Goal: Find specific page/section: Find specific page/section

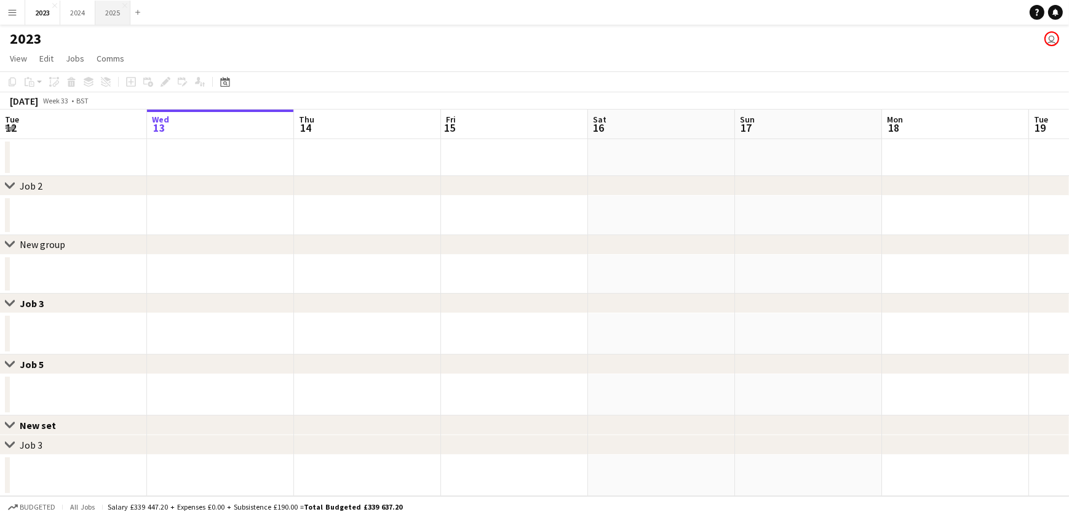
click at [114, 12] on button "2025 Close" at bounding box center [112, 13] width 35 height 24
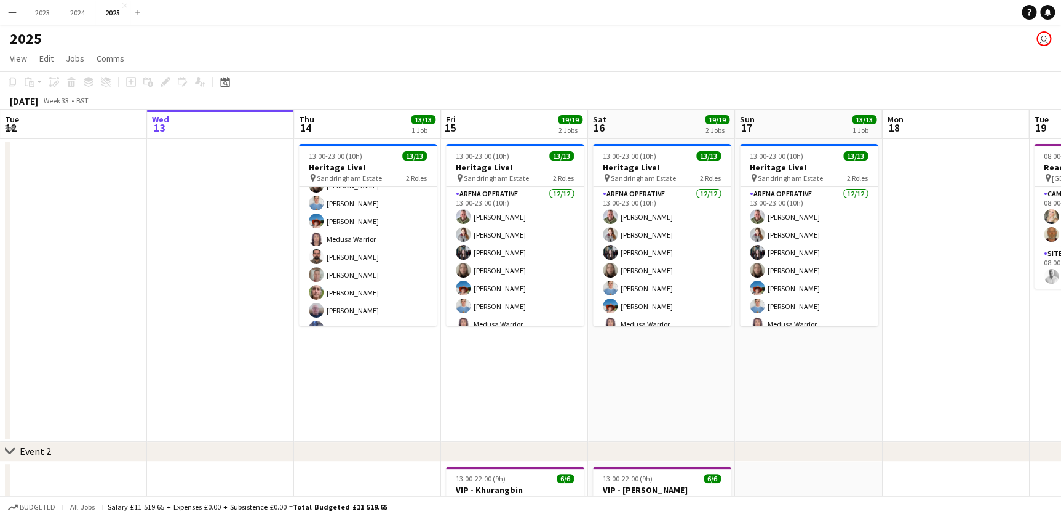
drag, startPoint x: 845, startPoint y: 359, endPoint x: 489, endPoint y: 359, distance: 355.6
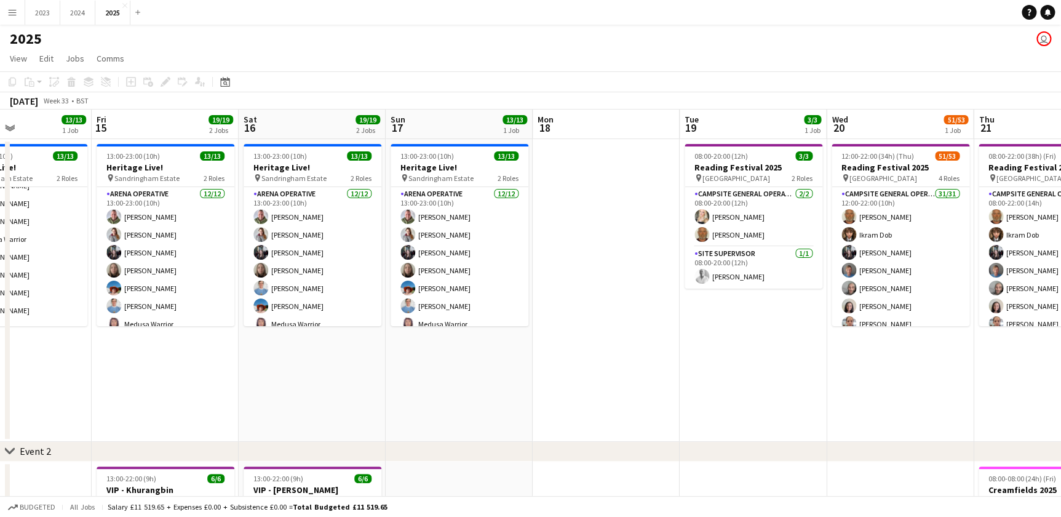
drag, startPoint x: 656, startPoint y: 365, endPoint x: 610, endPoint y: 365, distance: 45.5
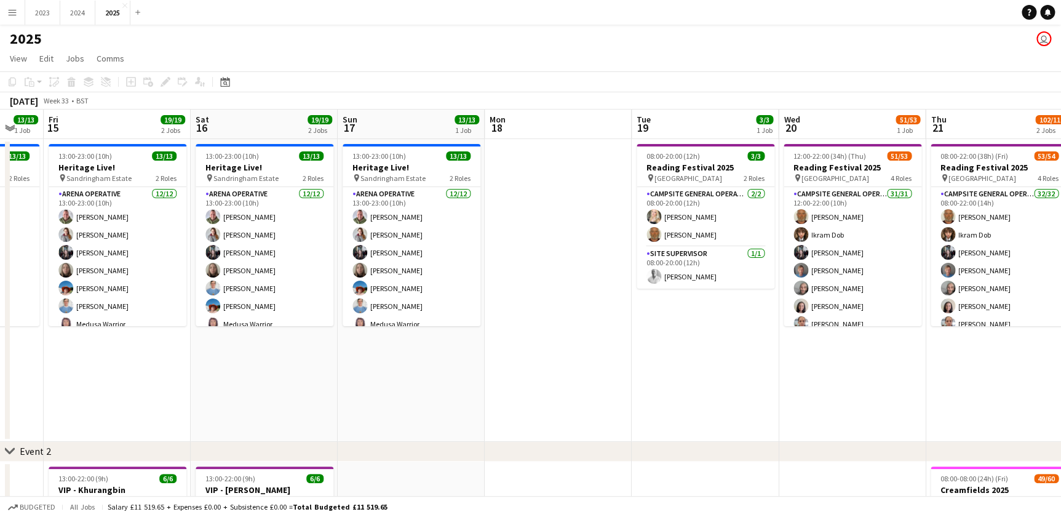
scroll to position [0, 425]
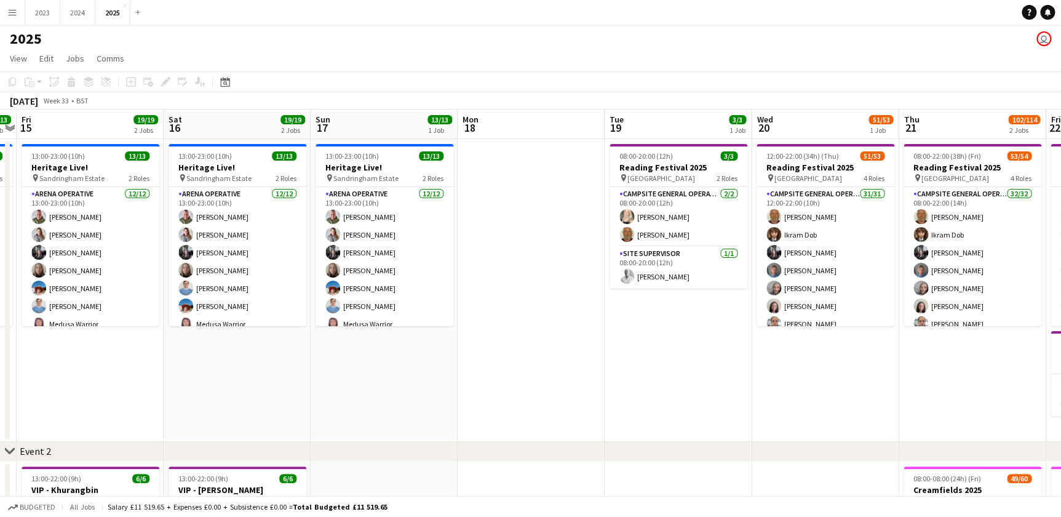
drag, startPoint x: 369, startPoint y: 357, endPoint x: 431, endPoint y: 364, distance: 62.5
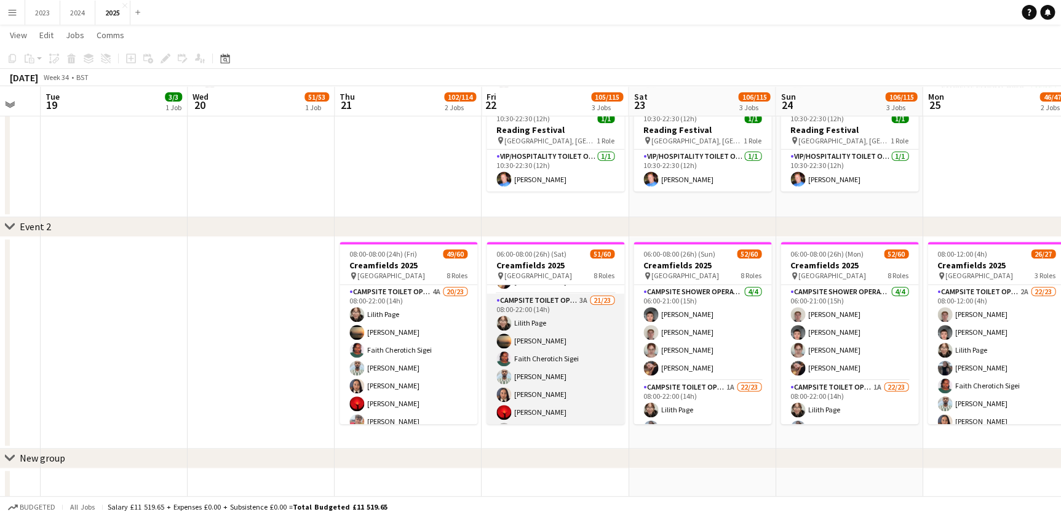
scroll to position [60, 0]
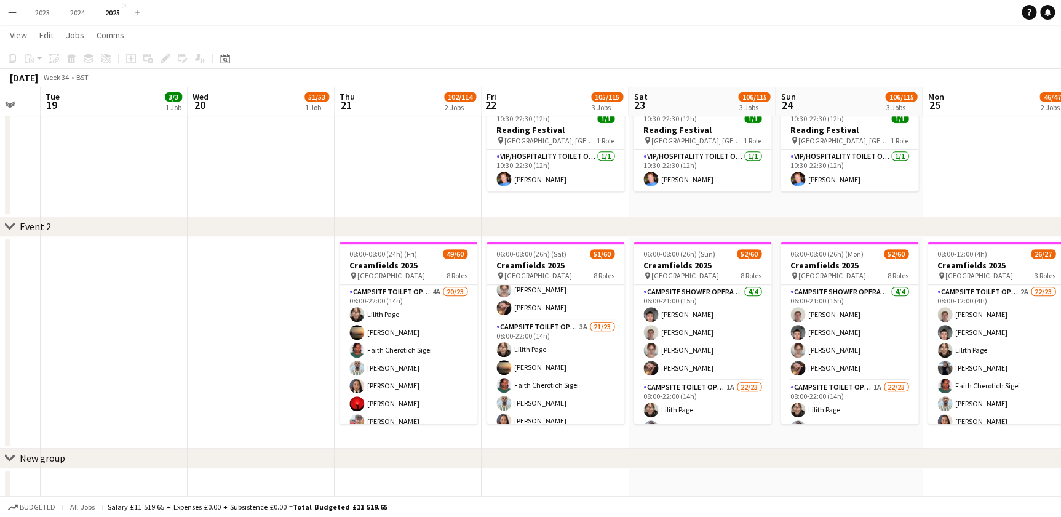
drag, startPoint x: 270, startPoint y: 209, endPoint x: 626, endPoint y: 207, distance: 355.6
click at [626, 207] on app-calendar-viewport "Fri 15 19/19 2 Jobs Sat 16 19/19 2 Jobs Sun 17 13/13 1 Job Mon 18 Tue 19 3/3 1 …" at bounding box center [530, 326] width 1061 height 1003
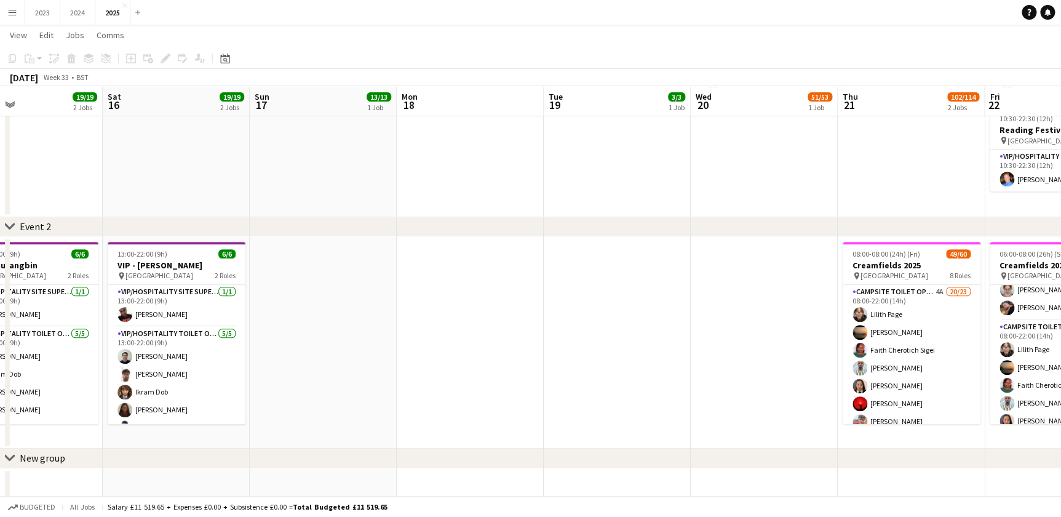
drag, startPoint x: 396, startPoint y: 201, endPoint x: 561, endPoint y: 197, distance: 164.9
click at [482, 201] on app-calendar-viewport "Thu 14 13/13 1 Job Fri 15 19/19 2 Jobs Sat 16 19/19 2 Jobs Sun 17 13/13 1 Job M…" at bounding box center [530, 326] width 1061 height 1003
click at [561, 197] on app-calendar-viewport "Thu 14 13/13 1 Job Fri 15 19/19 2 Jobs Sat 16 19/19 2 Jobs Sun 17 13/13 1 Job M…" at bounding box center [530, 326] width 1061 height 1003
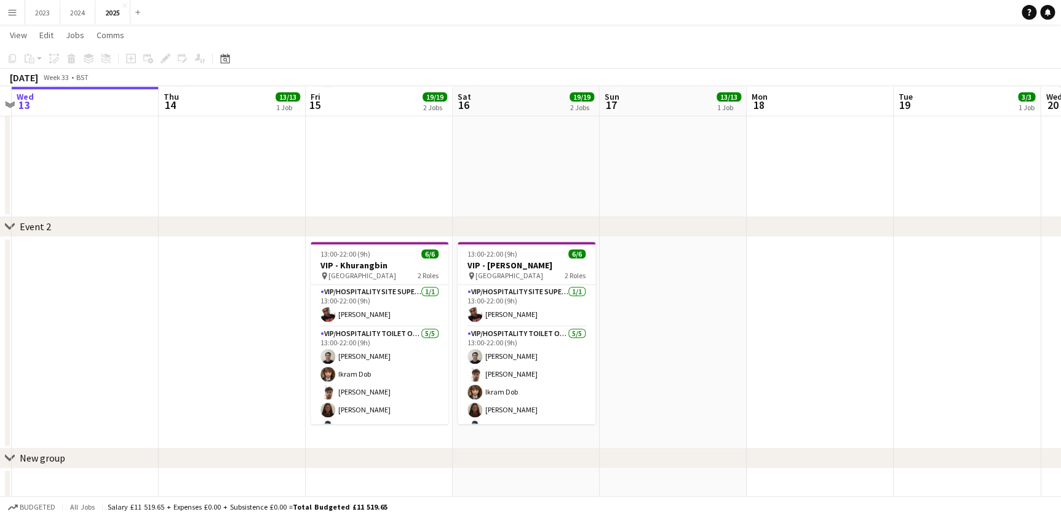
click at [481, 197] on app-calendar-viewport "Tue 12 Wed 13 Thu 14 13/13 1 Job Fri 15 19/19 2 Jobs Sat 16 19/19 2 Jobs Sun 17…" at bounding box center [530, 326] width 1061 height 1003
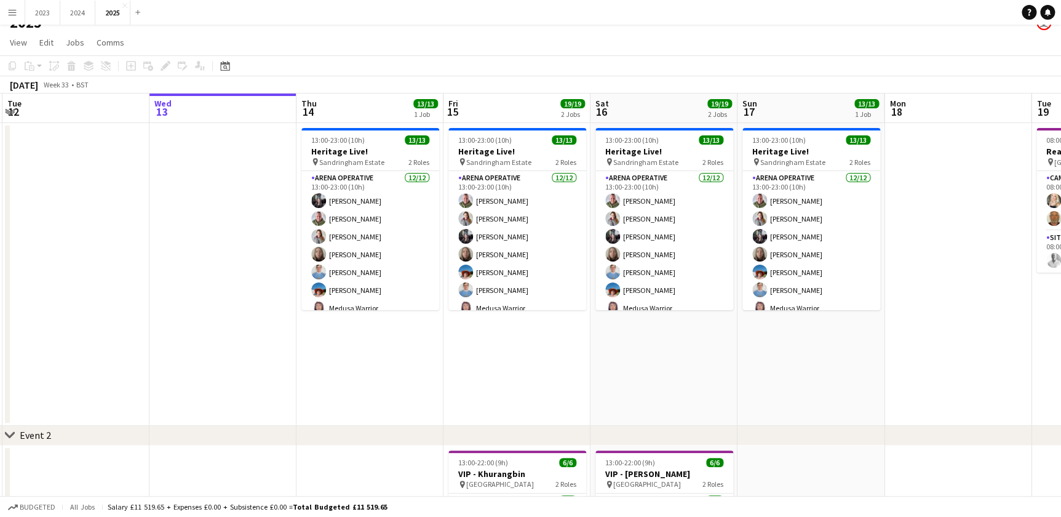
scroll to position [0, 0]
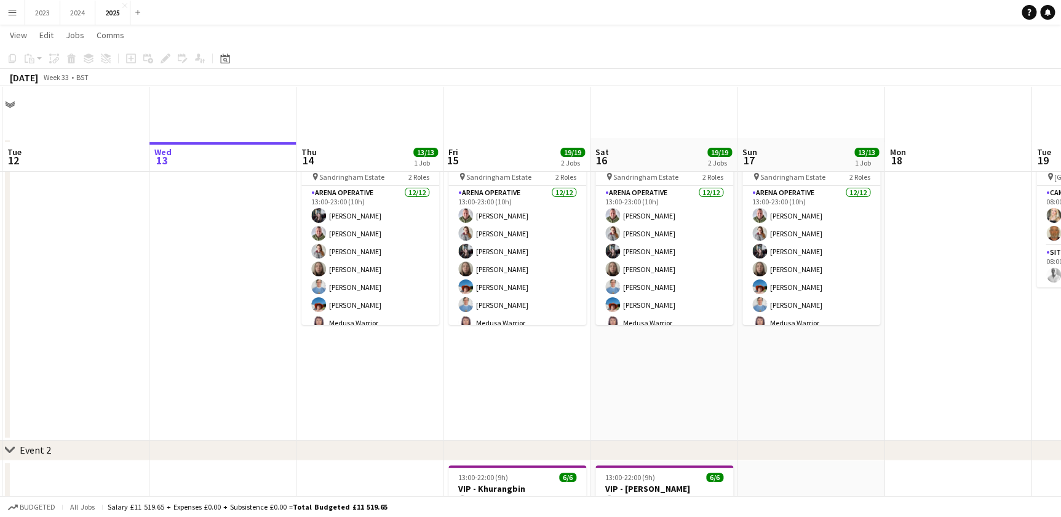
scroll to position [0, 283]
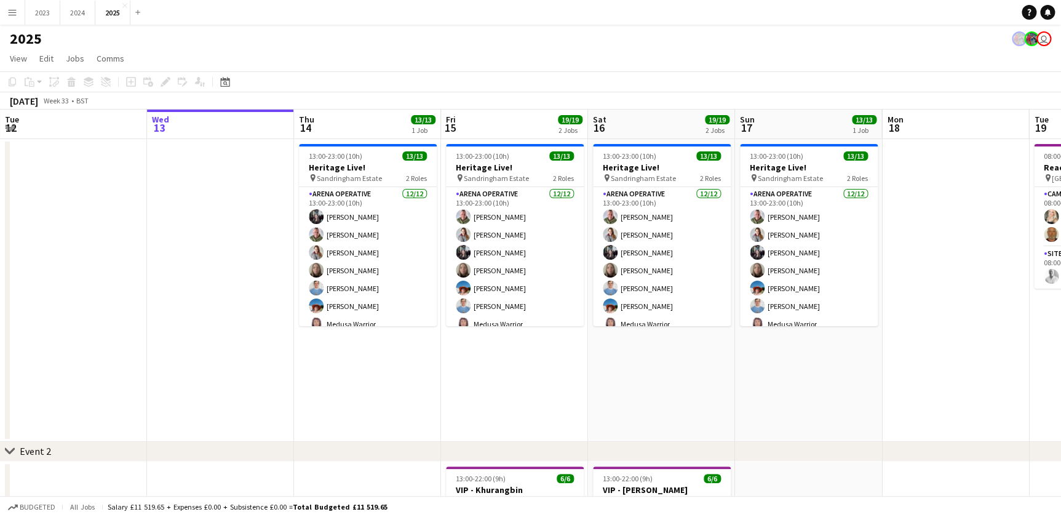
drag, startPoint x: 240, startPoint y: 407, endPoint x: 182, endPoint y: 380, distance: 63.6
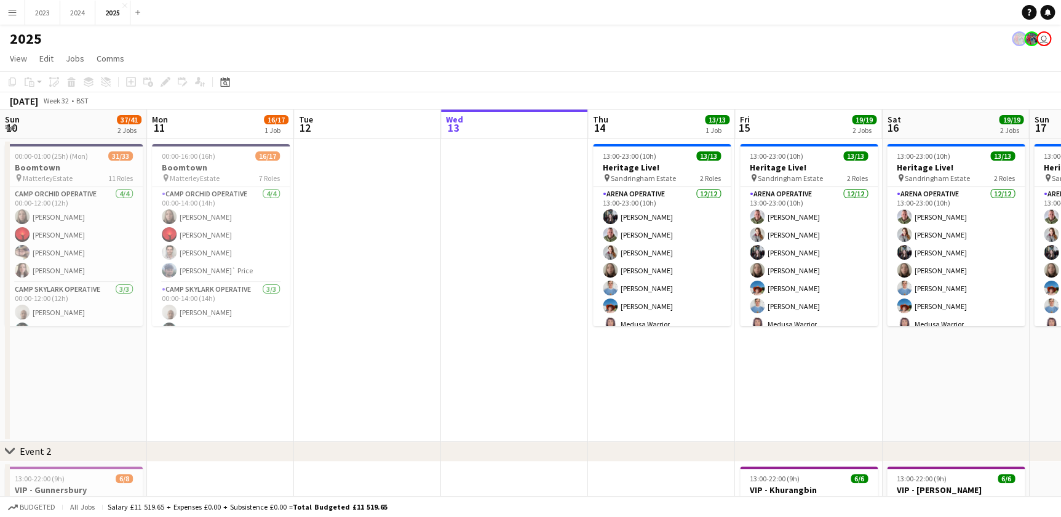
drag, startPoint x: 131, startPoint y: 397, endPoint x: 463, endPoint y: 413, distance: 332.7
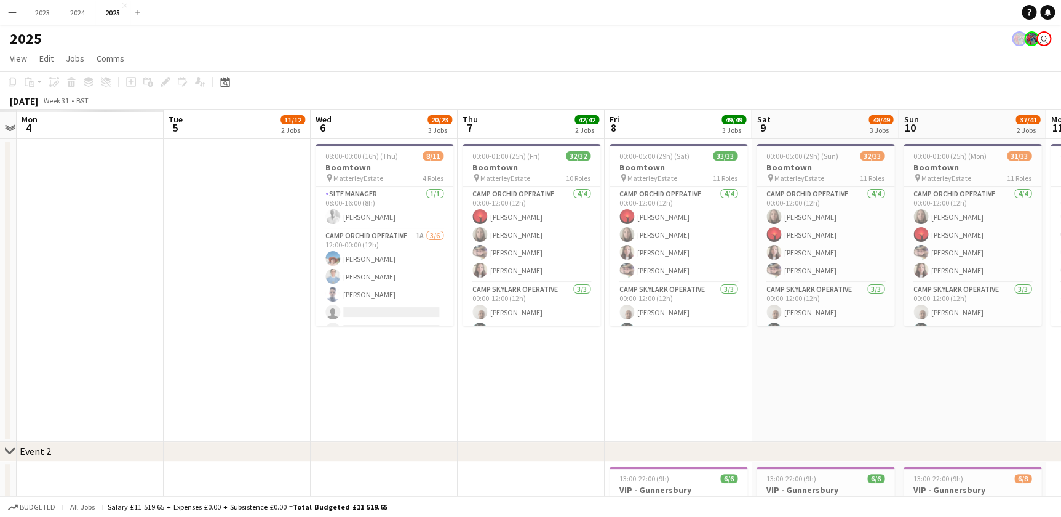
drag, startPoint x: 269, startPoint y: 377, endPoint x: 529, endPoint y: 378, distance: 259.7
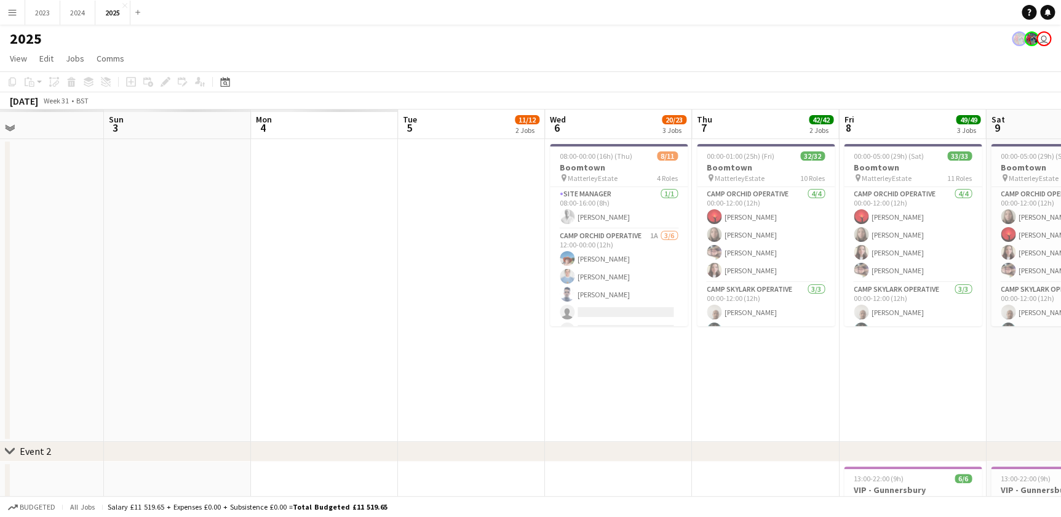
drag, startPoint x: 426, startPoint y: 370, endPoint x: 428, endPoint y: 377, distance: 7.0
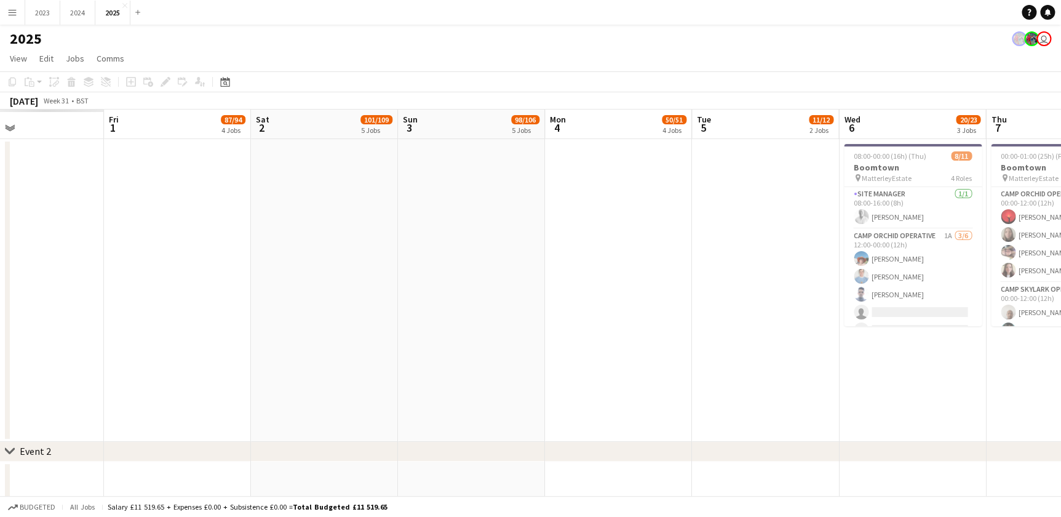
drag, startPoint x: 145, startPoint y: 379, endPoint x: 394, endPoint y: 389, distance: 249.4
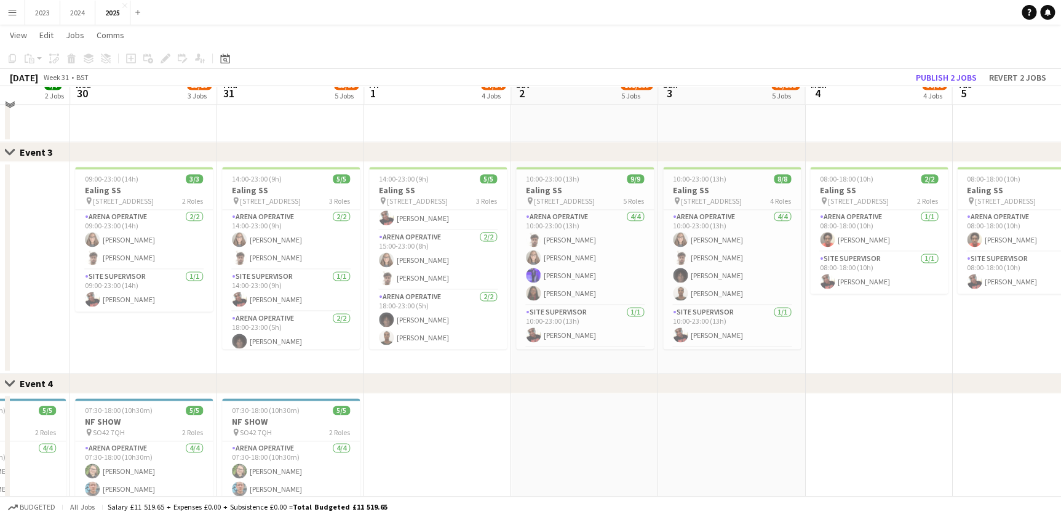
scroll to position [671, 0]
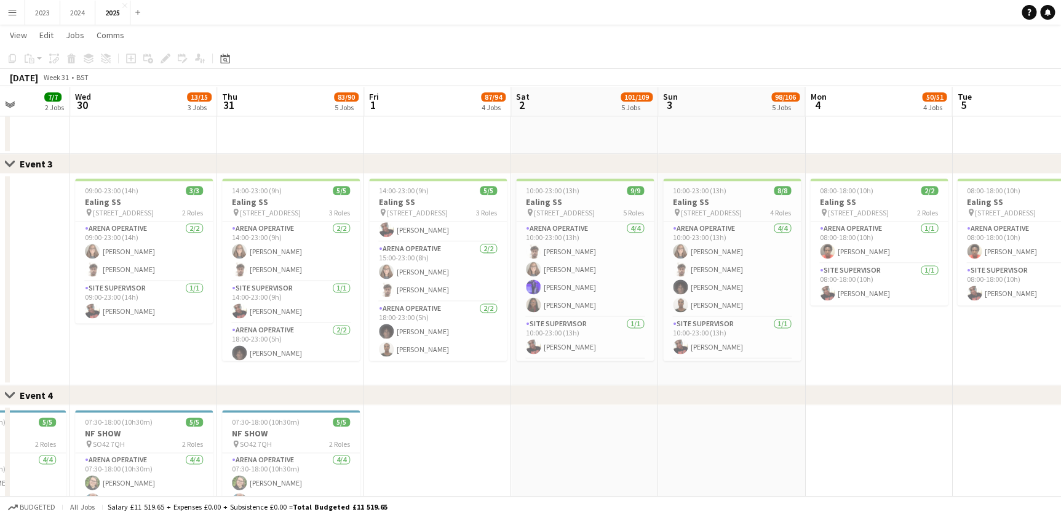
drag, startPoint x: 425, startPoint y: 372, endPoint x: 340, endPoint y: 365, distance: 85.2
click at [340, 365] on app-calendar-viewport "Sun 27 11/11 3 Jobs Mon 28 7/7 2 Jobs Tue 29 7/7 2 Jobs Wed 30 13/15 3 Jobs Thu…" at bounding box center [530, 312] width 1061 height 1871
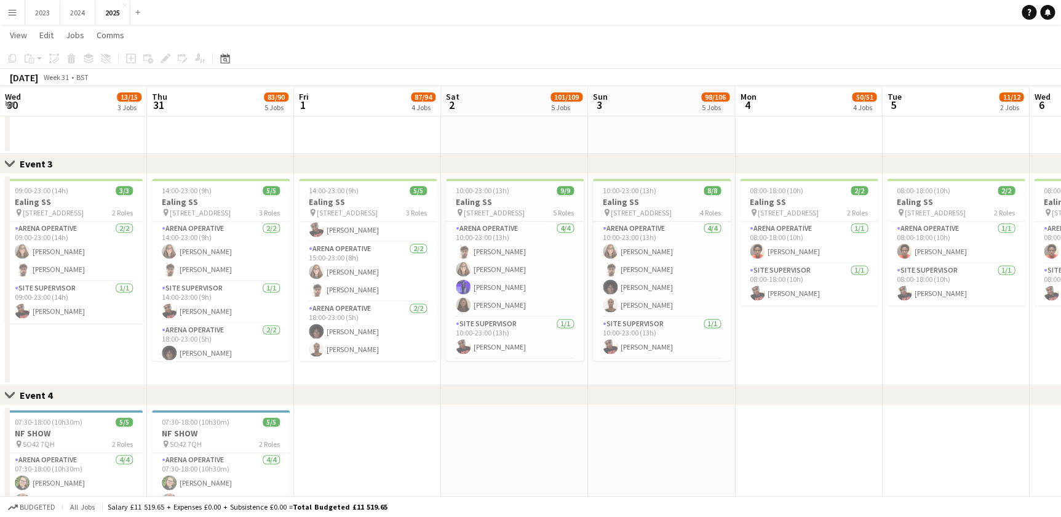
scroll to position [0, 429]
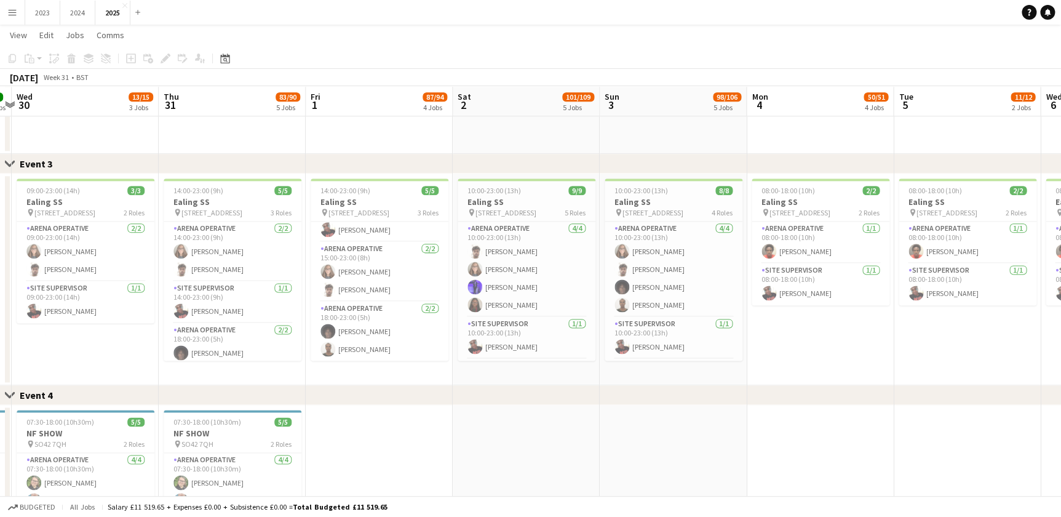
drag, startPoint x: 421, startPoint y: 364, endPoint x: 449, endPoint y: 373, distance: 28.8
click at [449, 373] on app-calendar-viewport "Sun 27 11/11 3 Jobs Mon 28 7/7 2 Jobs Tue 29 7/7 2 Jobs Wed 30 13/15 3 Jobs Thu…" at bounding box center [530, 312] width 1061 height 1871
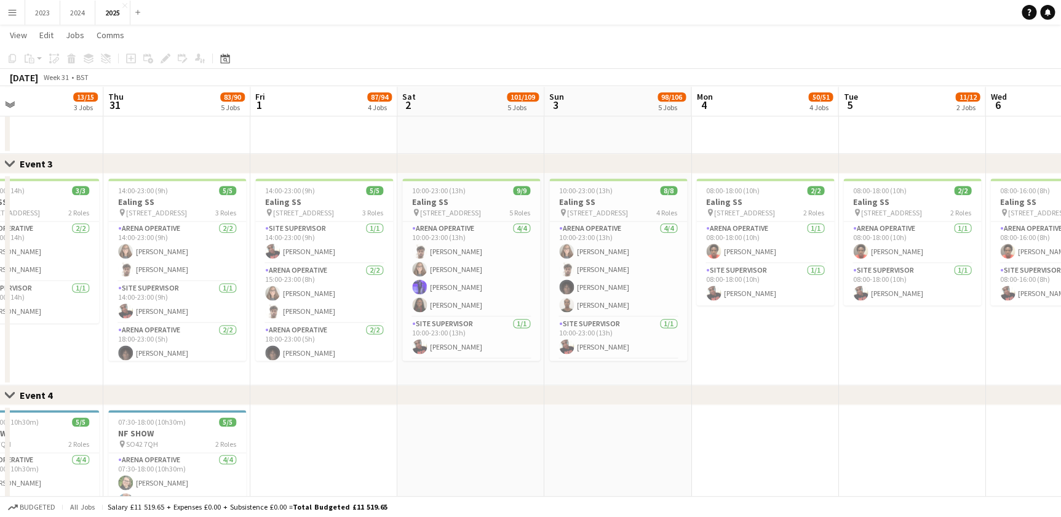
drag, startPoint x: 856, startPoint y: 353, endPoint x: 800, endPoint y: 355, distance: 55.4
click at [800, 355] on app-calendar-viewport "Sun 27 11/11 3 Jobs Mon 28 7/7 2 Jobs Tue 29 7/7 2 Jobs Wed 30 13/15 3 Jobs Thu…" at bounding box center [530, 312] width 1061 height 1871
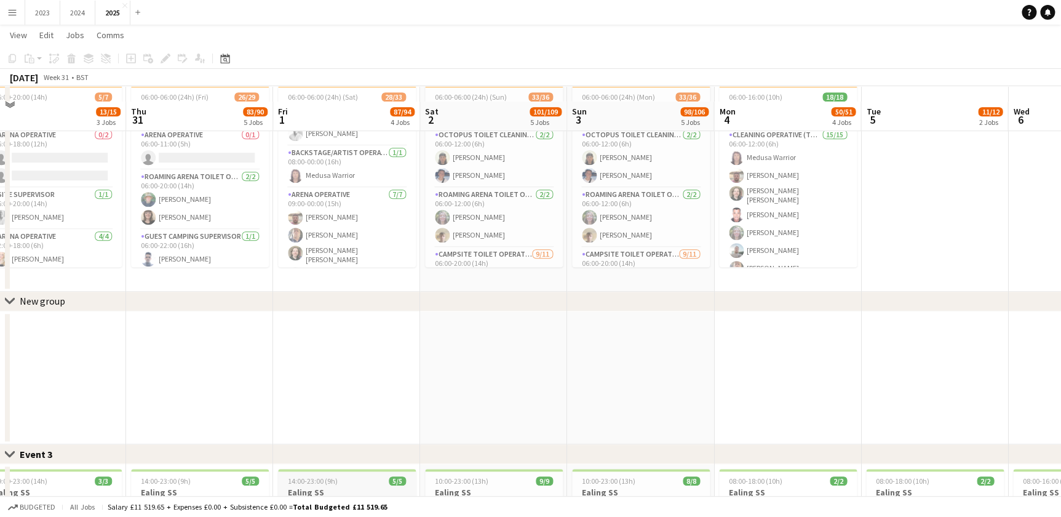
scroll to position [284, 0]
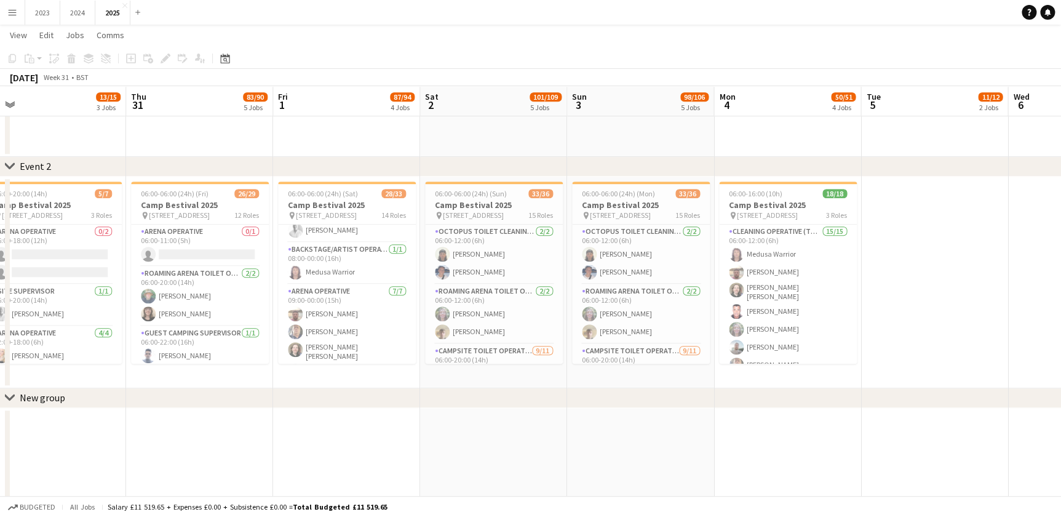
drag, startPoint x: 231, startPoint y: 378, endPoint x: 388, endPoint y: 376, distance: 156.3
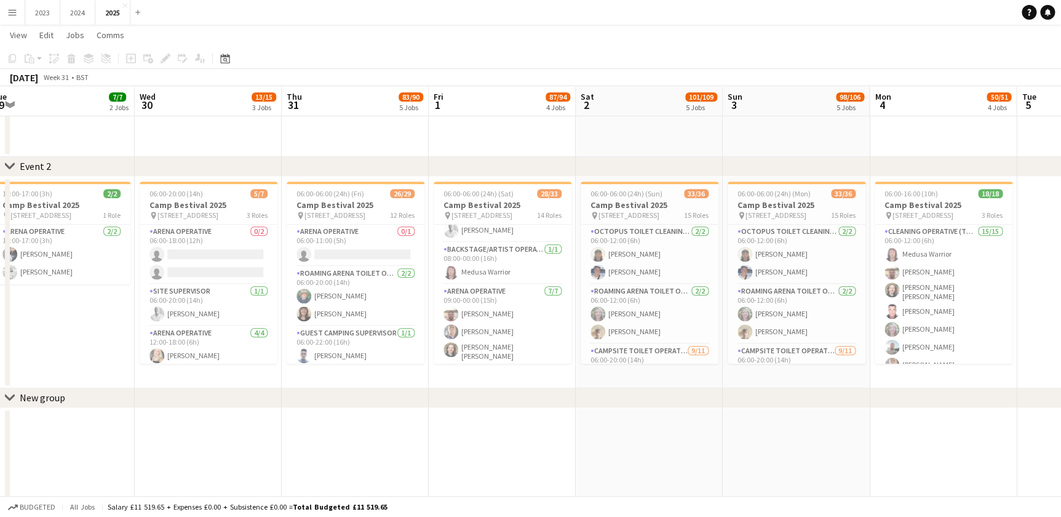
drag, startPoint x: 219, startPoint y: 376, endPoint x: 227, endPoint y: 374, distance: 8.2
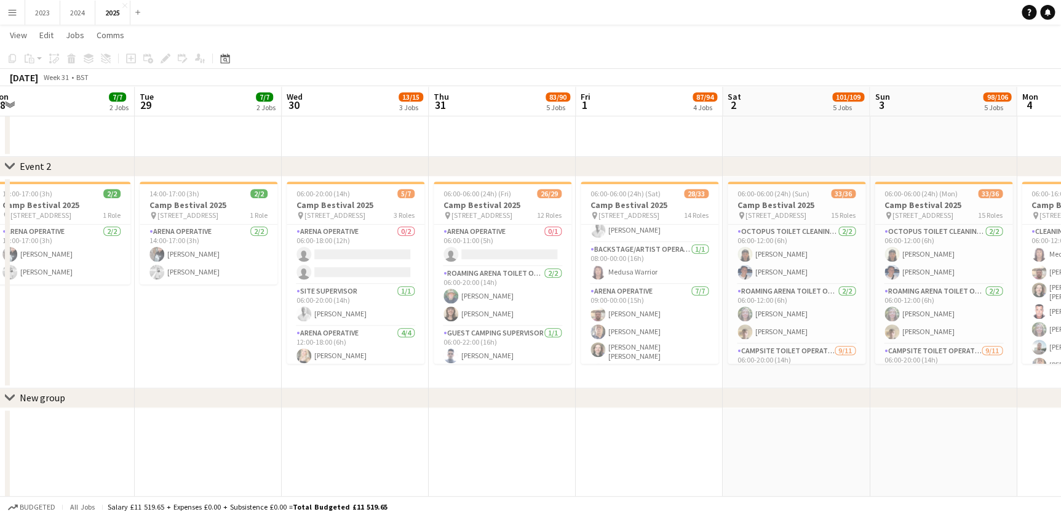
scroll to position [0, 361]
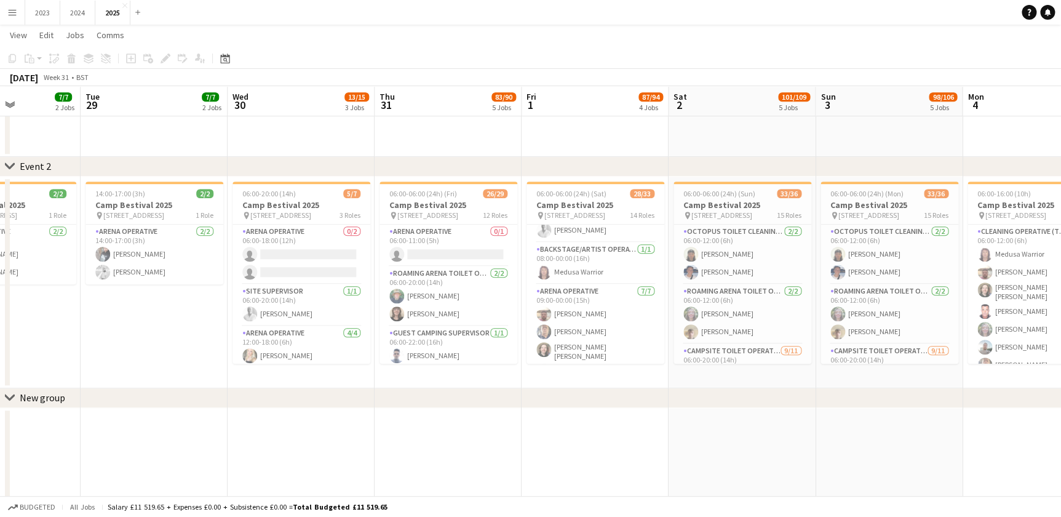
drag, startPoint x: 273, startPoint y: 375, endPoint x: 234, endPoint y: 373, distance: 39.4
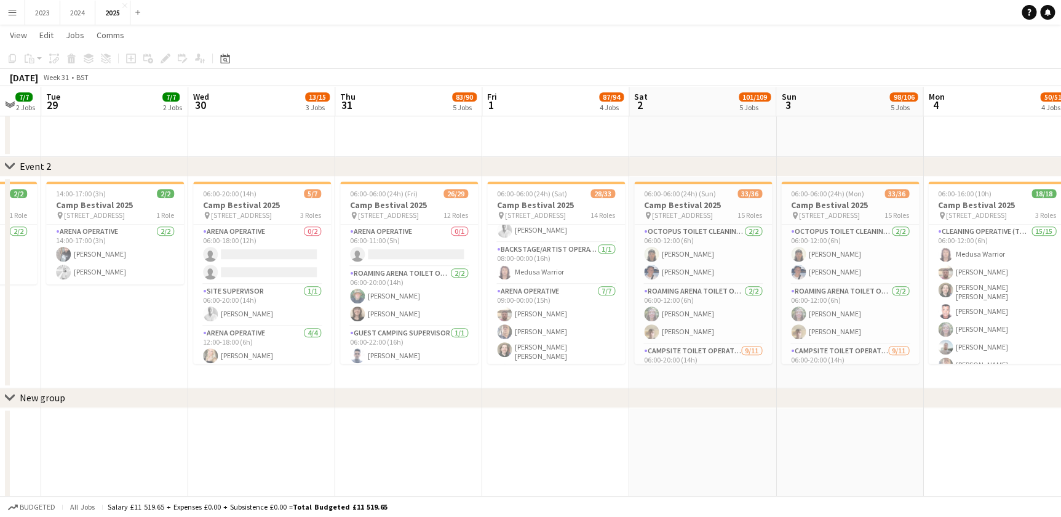
drag, startPoint x: 22, startPoint y: 353, endPoint x: 134, endPoint y: 359, distance: 112.2
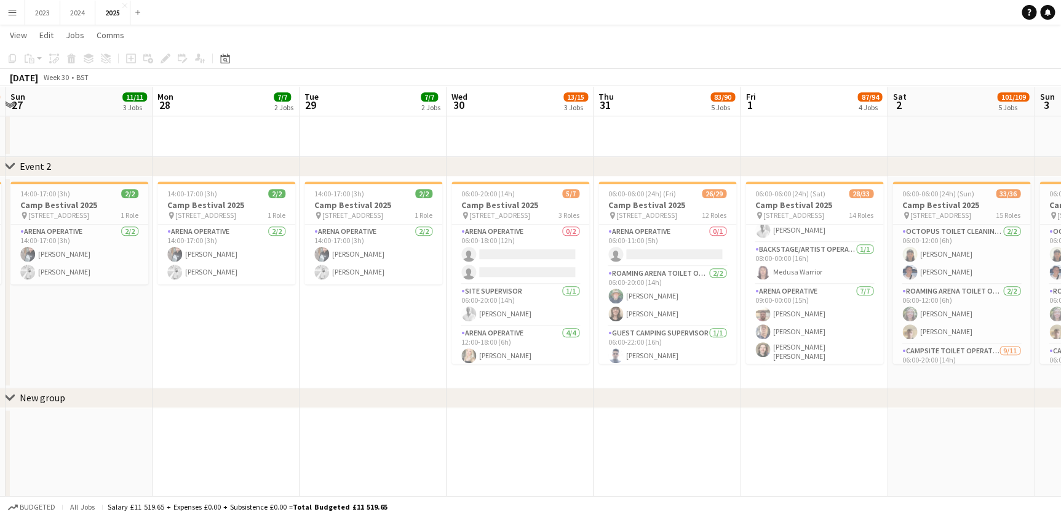
scroll to position [0, 356]
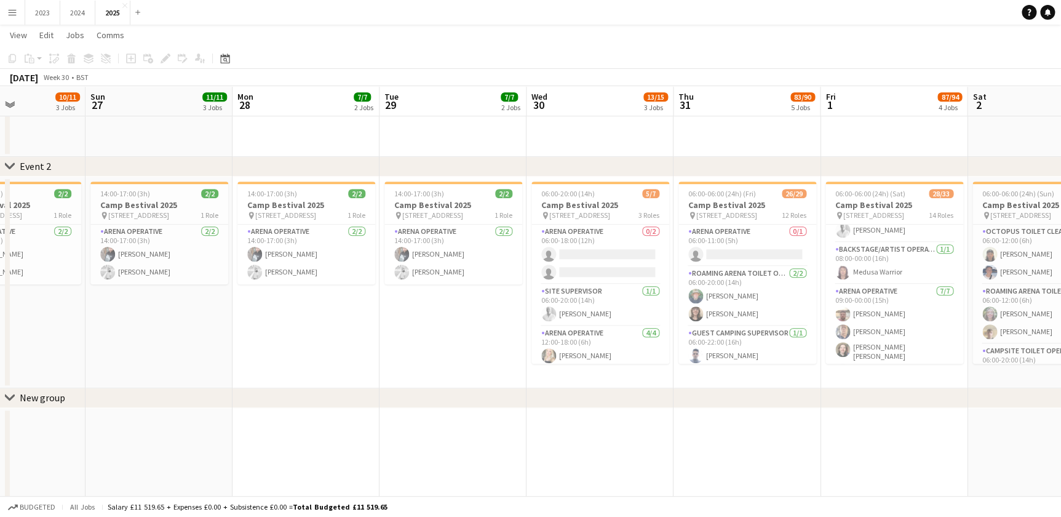
drag, startPoint x: 148, startPoint y: 357, endPoint x: 241, endPoint y: 353, distance: 93.6
click at [233, 353] on app-date-cell "14:00-17:00 (3h) 2/2 Camp Bestival 2025 pin Lulworth Castle, Dorset, BH20 5QS 1…" at bounding box center [159, 283] width 147 height 212
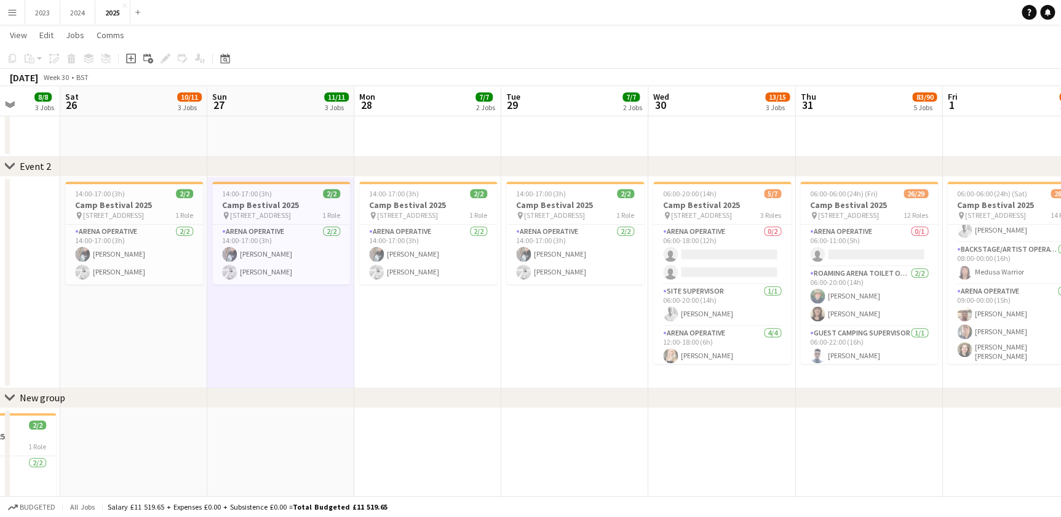
scroll to position [0, 394]
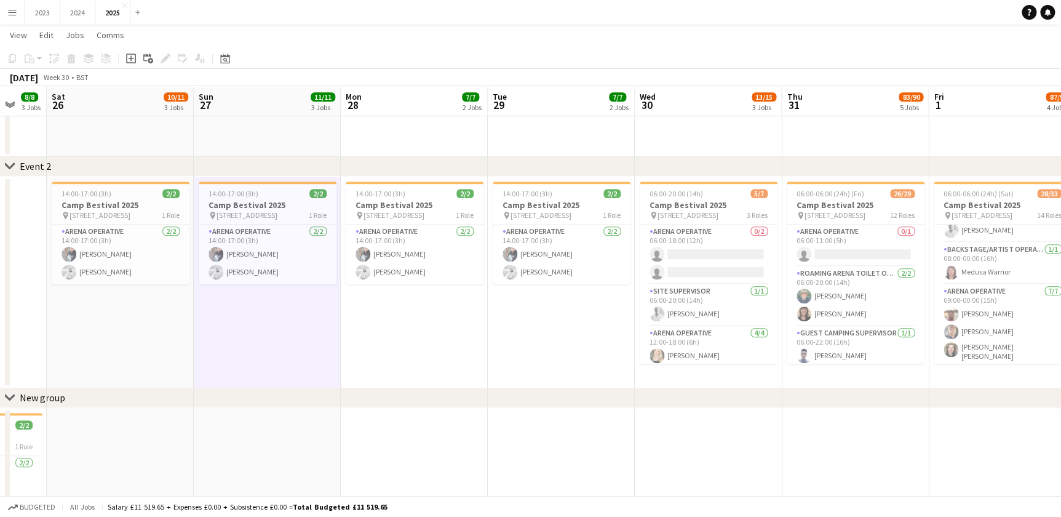
drag, startPoint x: 264, startPoint y: 356, endPoint x: 198, endPoint y: 356, distance: 65.8
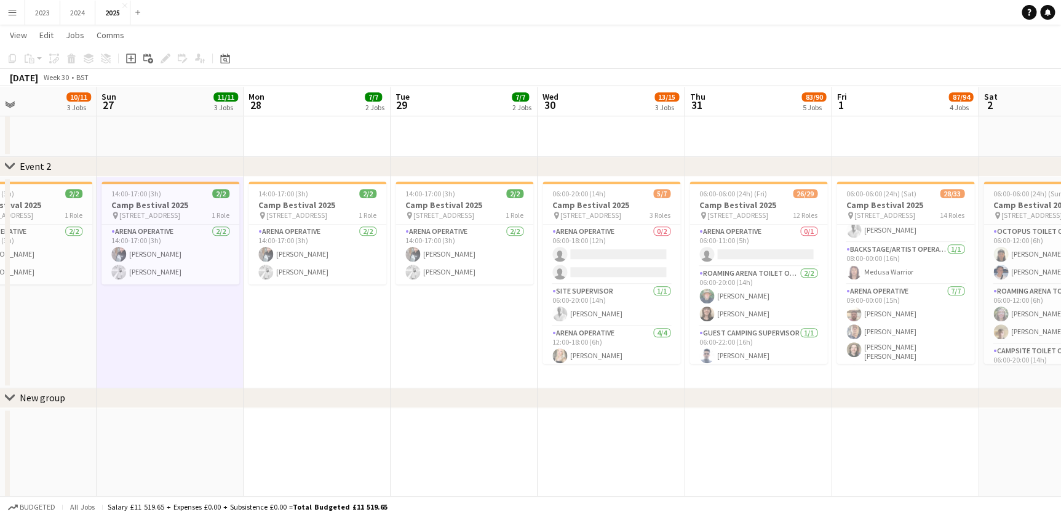
drag, startPoint x: 510, startPoint y: 348, endPoint x: 413, endPoint y: 351, distance: 96.6
drag, startPoint x: 469, startPoint y: 355, endPoint x: 322, endPoint y: 363, distance: 146.7
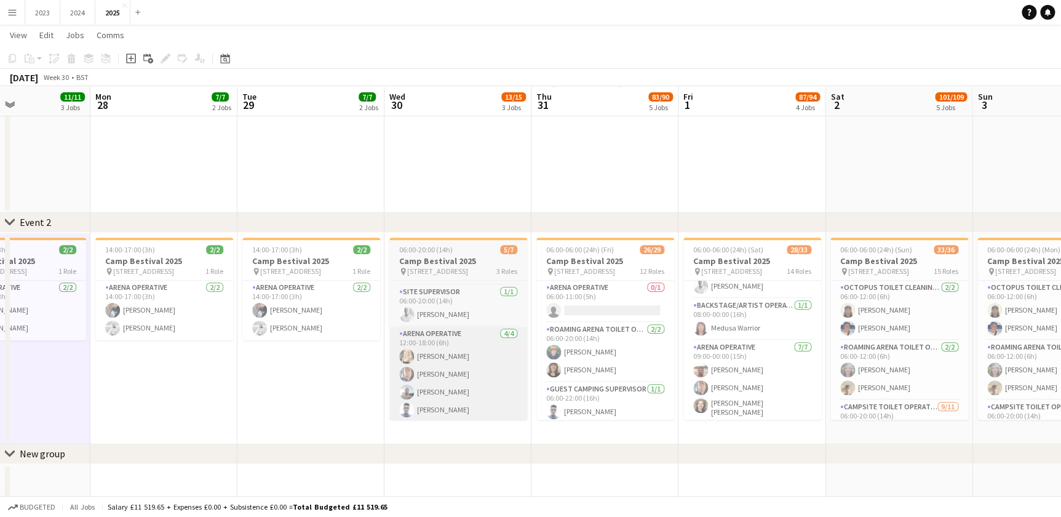
scroll to position [57, 0]
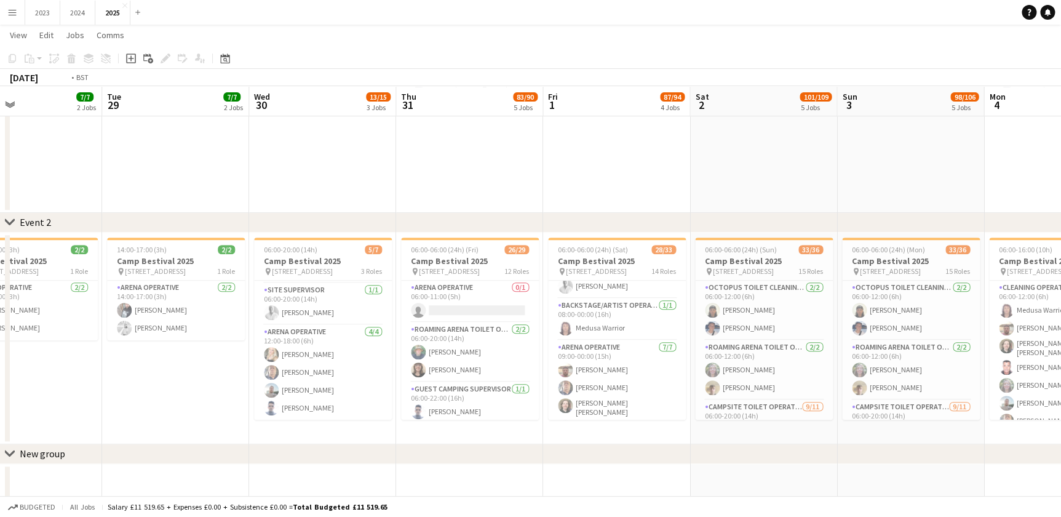
drag, startPoint x: 517, startPoint y: 424, endPoint x: 307, endPoint y: 428, distance: 210.5
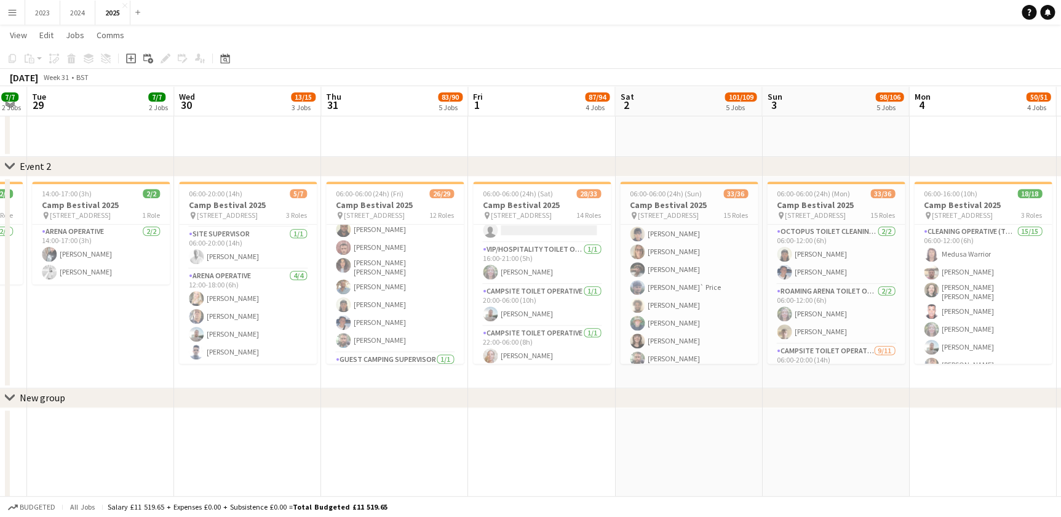
scroll to position [135, 0]
click at [671, 135] on app-date-cell "06:30-00:00 (17h30m) (Sun) 43/48 YNOT Festival pin Matlock, DE4 2PG 7 Roles Cle…" at bounding box center [688, 5] width 147 height 303
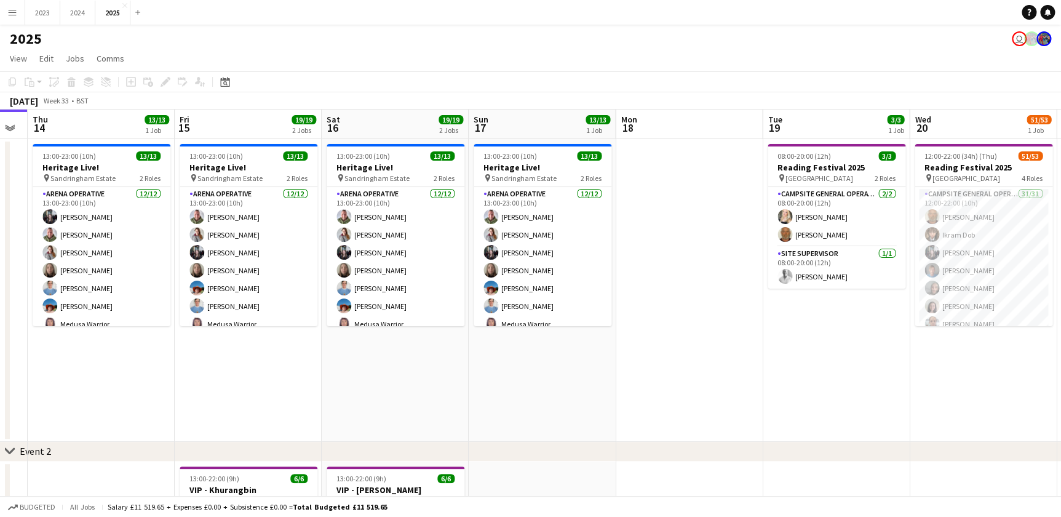
drag, startPoint x: 720, startPoint y: 382, endPoint x: 444, endPoint y: 381, distance: 276.3
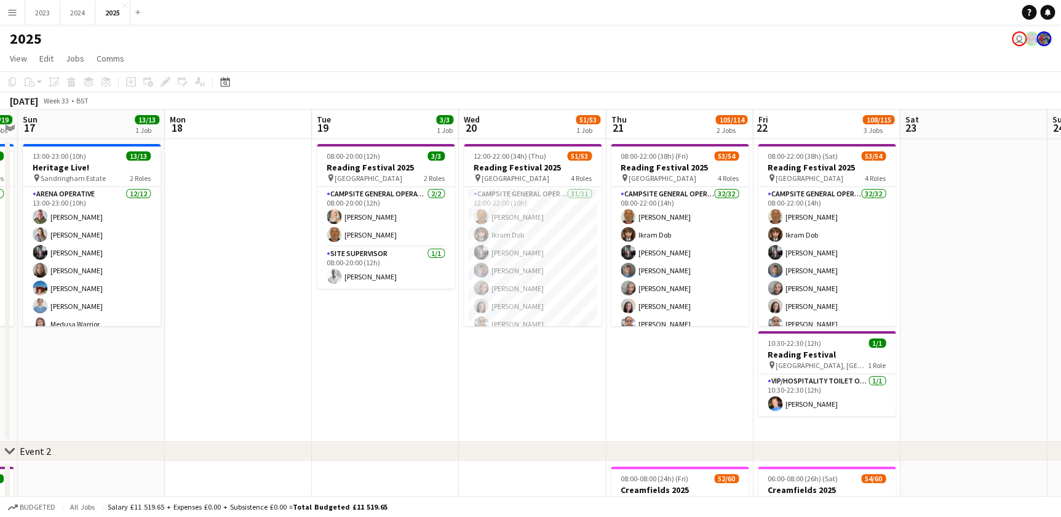
drag, startPoint x: 705, startPoint y: 383, endPoint x: 440, endPoint y: 385, distance: 264.6
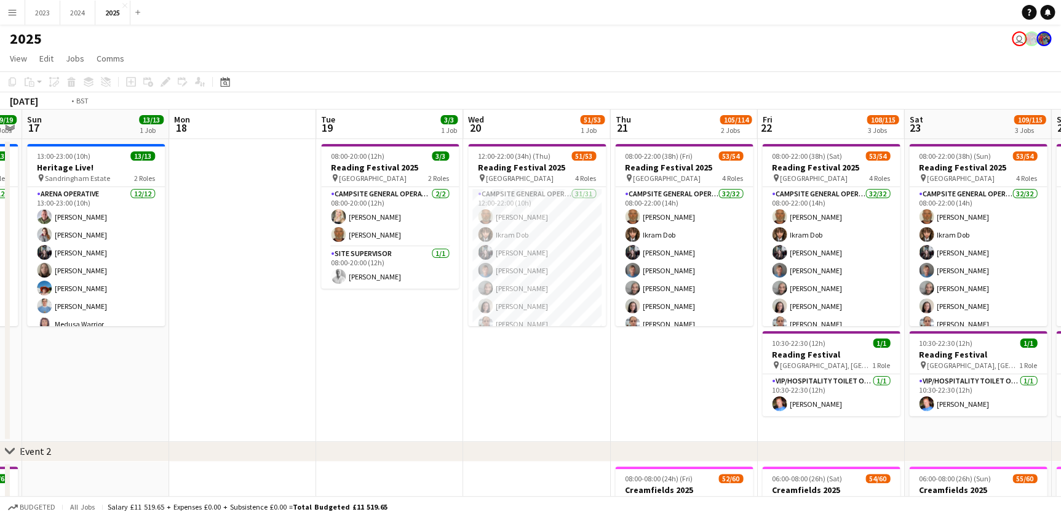
drag, startPoint x: 327, startPoint y: 385, endPoint x: 316, endPoint y: 385, distance: 11.1
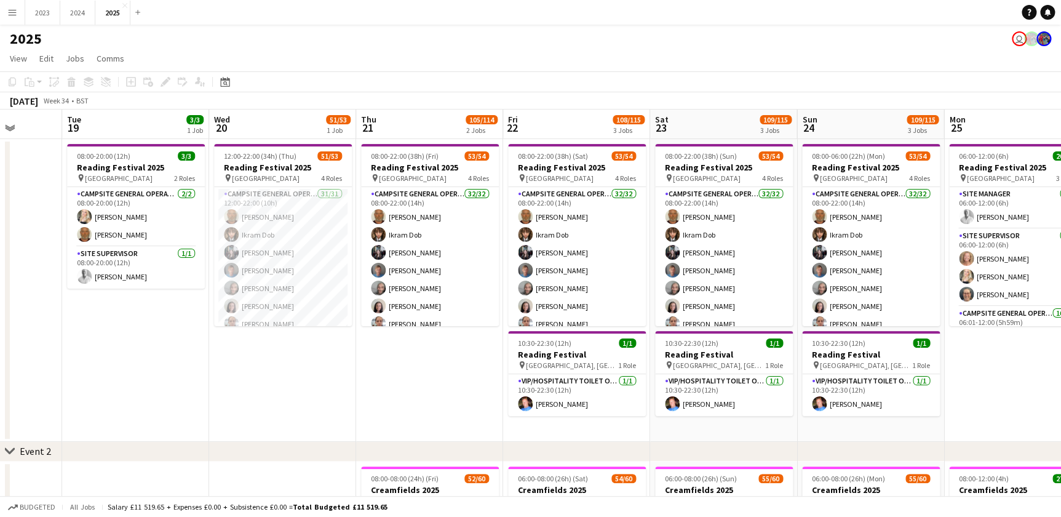
scroll to position [0, 455]
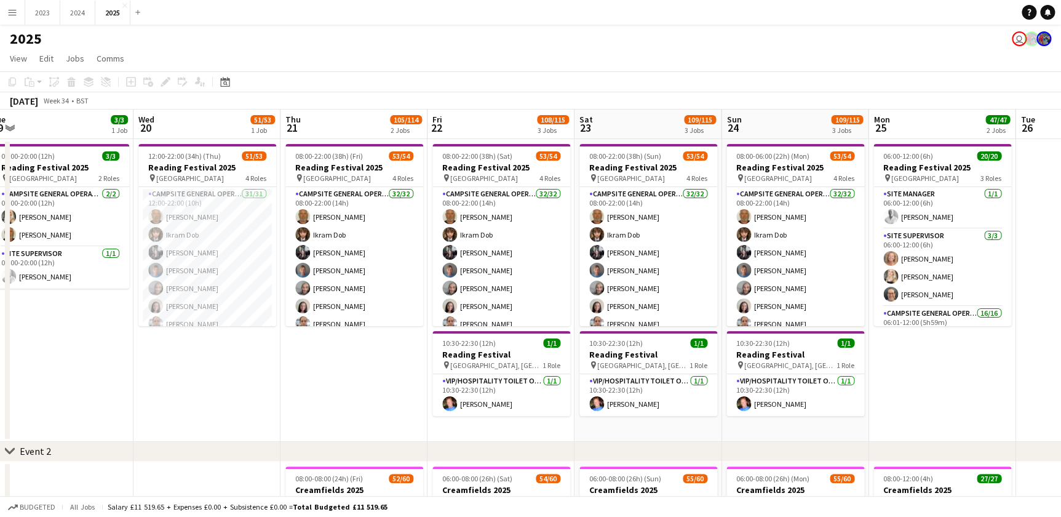
drag, startPoint x: 396, startPoint y: 389, endPoint x: 321, endPoint y: 392, distance: 75.7
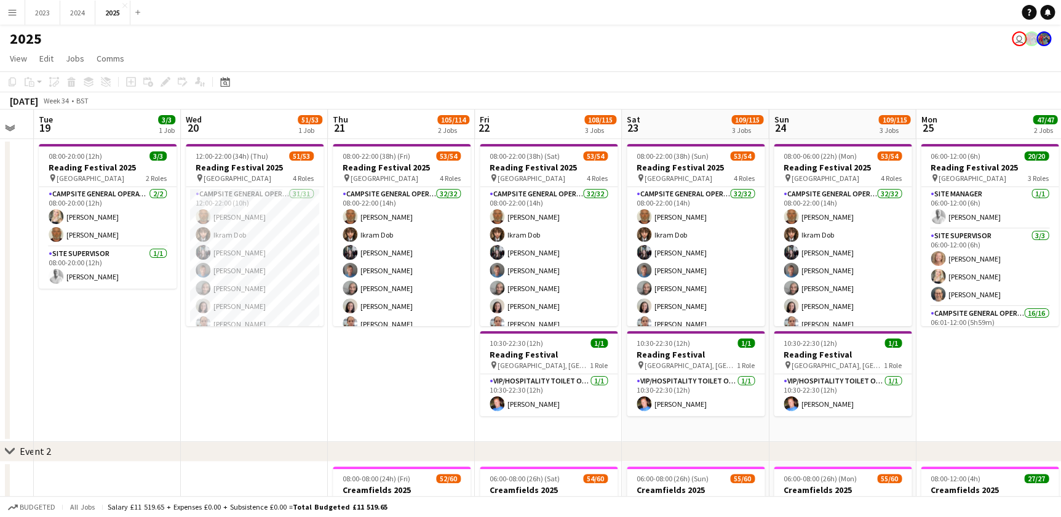
drag, startPoint x: 266, startPoint y: 388, endPoint x: 313, endPoint y: 388, distance: 46.8
